Goal: Transaction & Acquisition: Purchase product/service

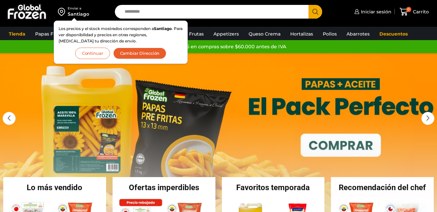
click at [95, 53] on button "Continuar" at bounding box center [92, 53] width 35 height 11
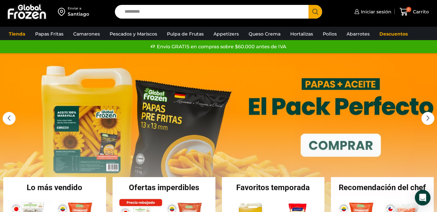
click at [142, 13] on input "Search input" at bounding box center [213, 12] width 184 height 14
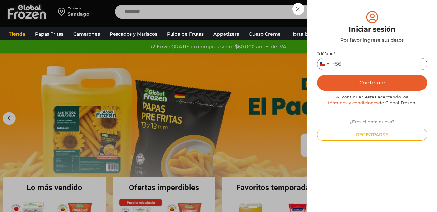
click at [346, 64] on input "Teléfono *" at bounding box center [372, 64] width 110 height 12
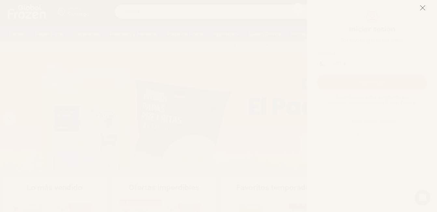
click at [423, 7] on icon at bounding box center [423, 8] width 6 height 6
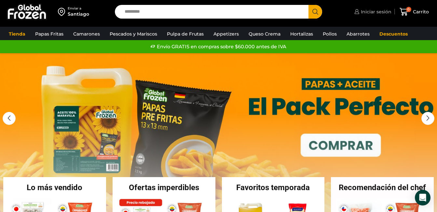
click at [382, 14] on span "Iniciar sesión" at bounding box center [375, 11] width 32 height 7
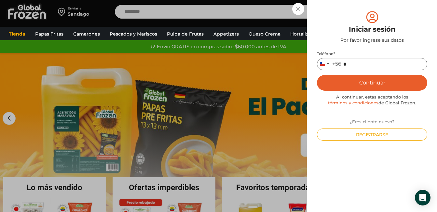
click at [363, 63] on input "*" at bounding box center [372, 64] width 110 height 12
type input "*********"
click at [393, 85] on button "Continuar" at bounding box center [372, 83] width 110 height 16
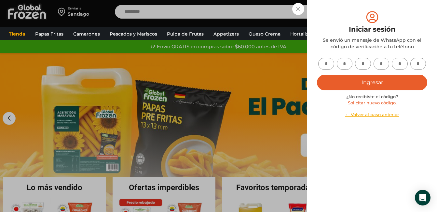
click at [329, 64] on input "text" at bounding box center [326, 64] width 16 height 12
type input "*"
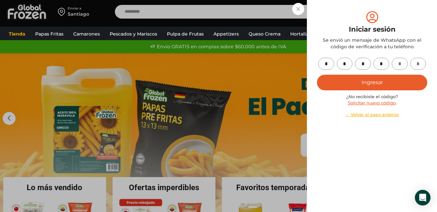
type input "*"
click at [352, 86] on button "Ingresar" at bounding box center [372, 83] width 110 height 16
click at [361, 82] on button "Ingresar" at bounding box center [372, 83] width 110 height 16
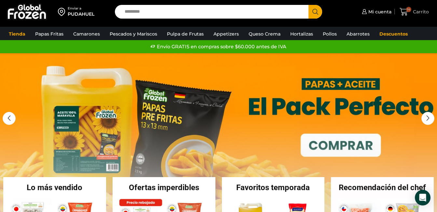
click at [408, 11] on span "14" at bounding box center [408, 9] width 5 height 5
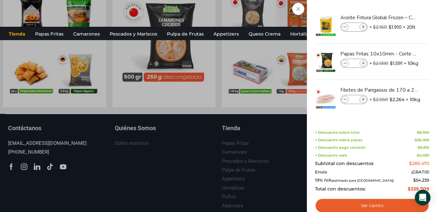
scroll to position [683, 0]
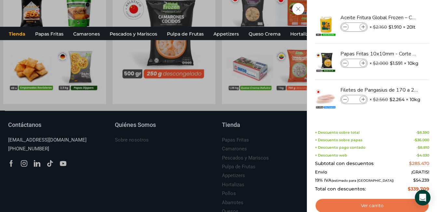
click at [376, 203] on link "Ver carrito" at bounding box center [372, 205] width 114 height 15
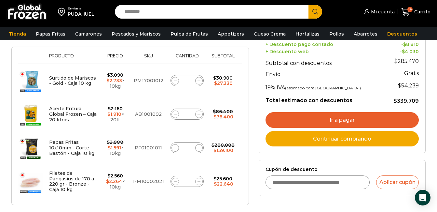
scroll to position [130, 0]
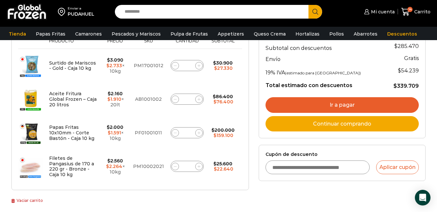
click at [321, 107] on link "Ir a pagar" at bounding box center [342, 105] width 153 height 16
click at [333, 106] on link "Ir a pagar" at bounding box center [342, 105] width 153 height 16
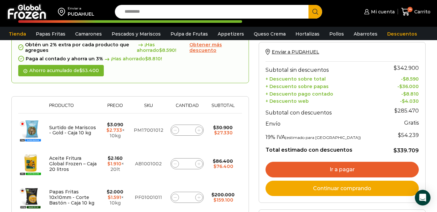
scroll to position [65, 0]
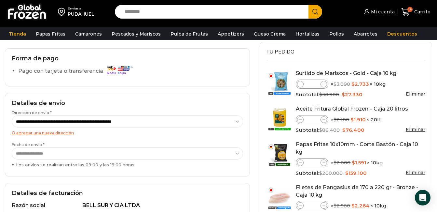
scroll to position [33, 0]
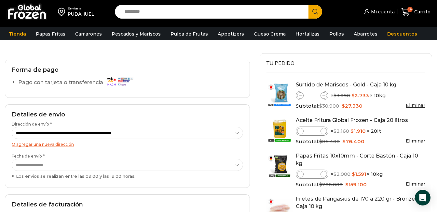
click at [68, 83] on label "Pago con tarjeta o transferencia" at bounding box center [77, 82] width 118 height 11
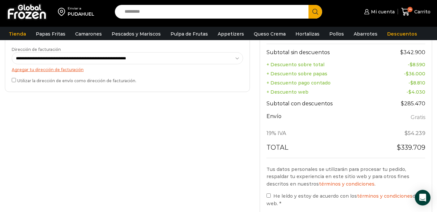
scroll to position [293, 0]
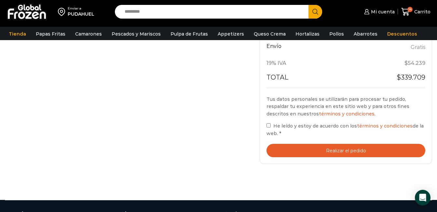
click at [328, 145] on button "Realizar el pedido" at bounding box center [346, 150] width 159 height 13
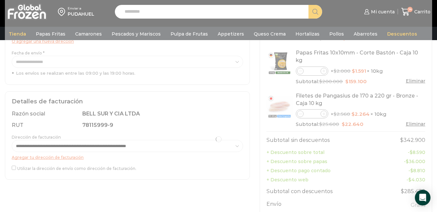
scroll to position [130, 0]
